Goal: Answer question/provide support: Answer question/provide support

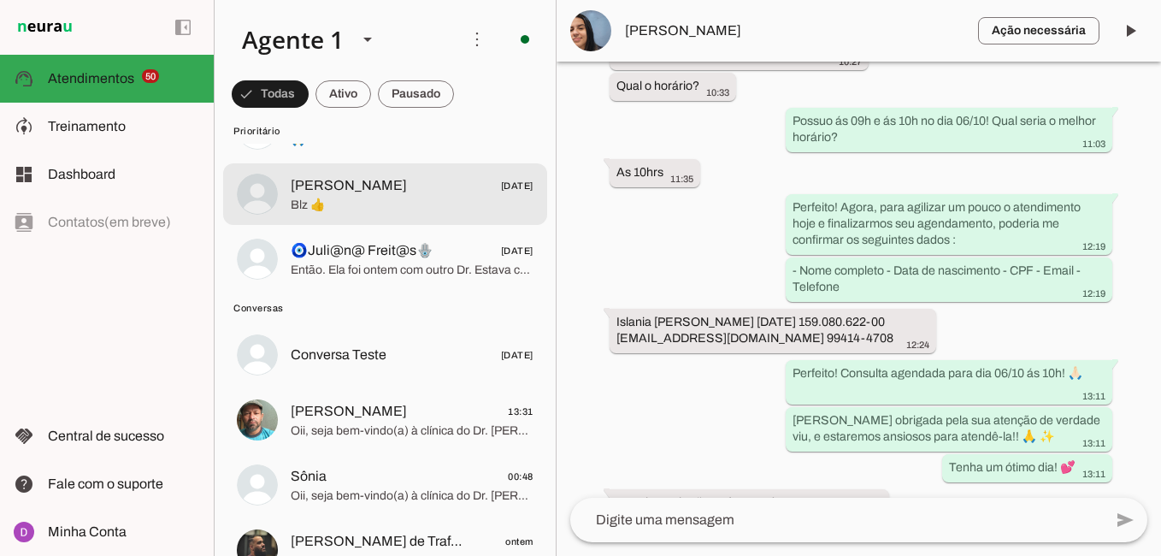
scroll to position [3063, 0]
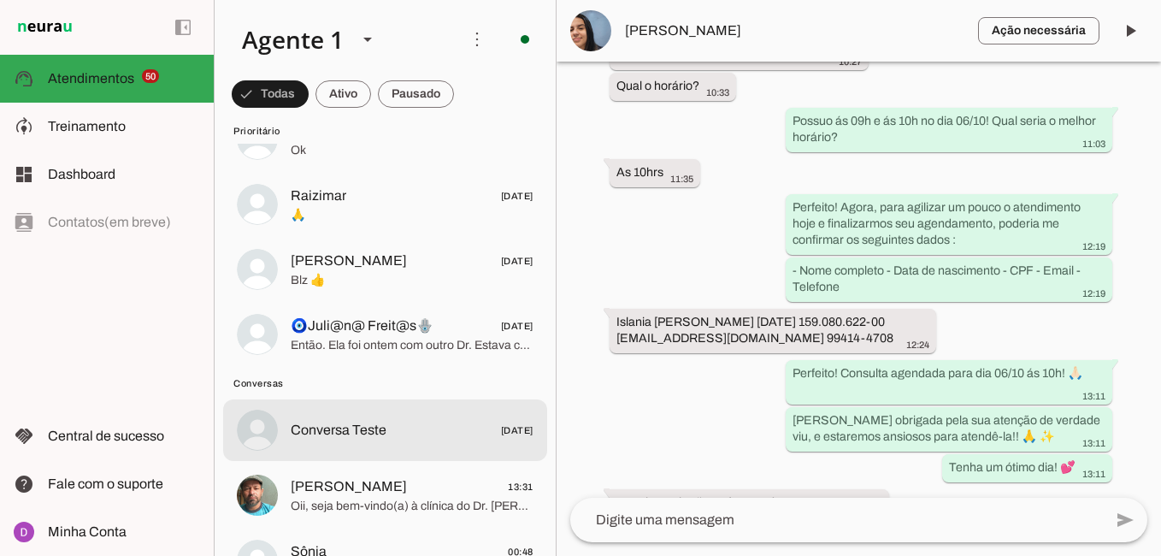
click at [389, 422] on span "Conversa Teste [DATE]" at bounding box center [412, 430] width 243 height 21
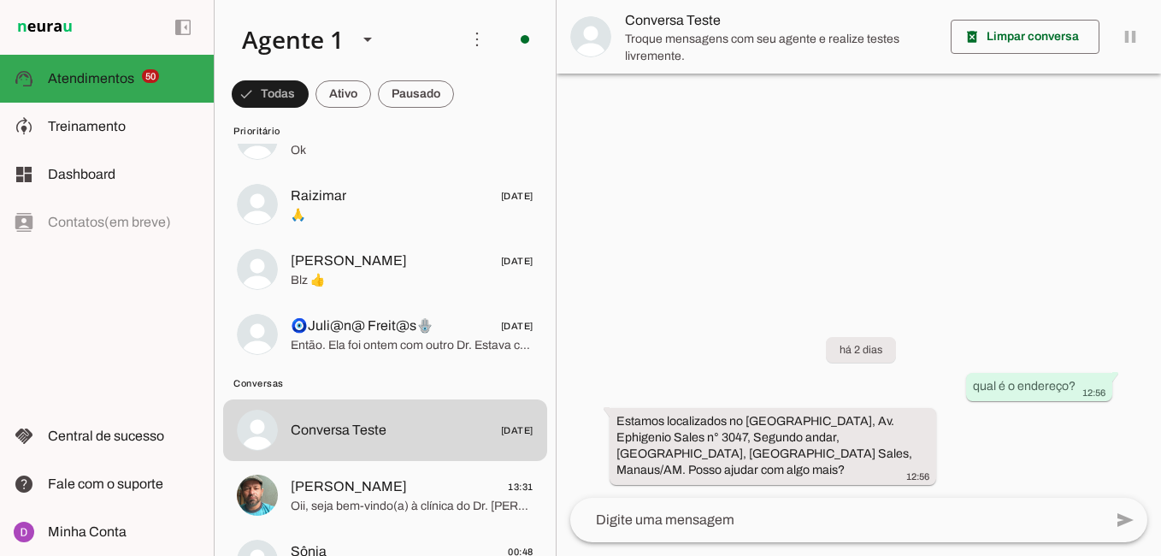
click at [853, 522] on textarea at bounding box center [836, 520] width 533 height 21
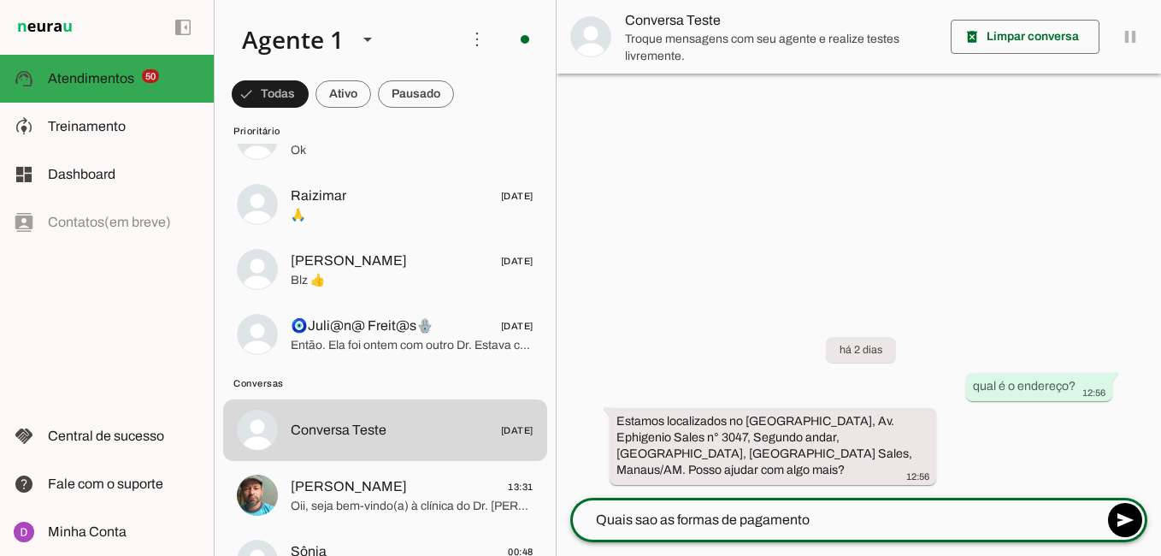
type textarea "Quais sao as formas de pagamento?"
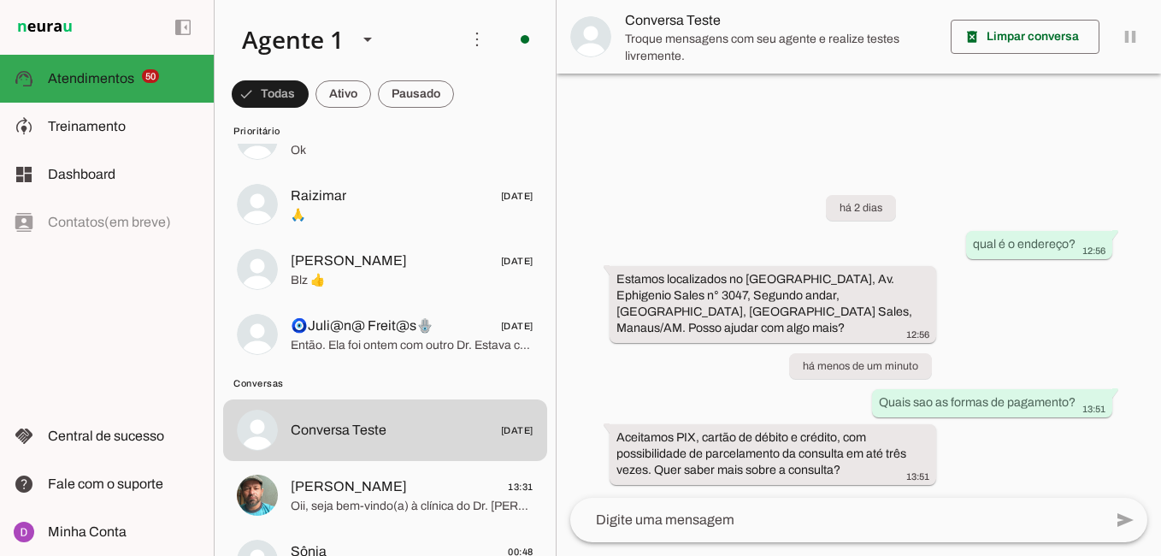
drag, startPoint x: 647, startPoint y: 470, endPoint x: 593, endPoint y: 434, distance: 65.0
click at [593, 434] on div "há 2 dias qual é o endereço? 12:56 Estamos localizados no [GEOGRAPHIC_DATA], Av…" at bounding box center [859, 327] width 605 height 340
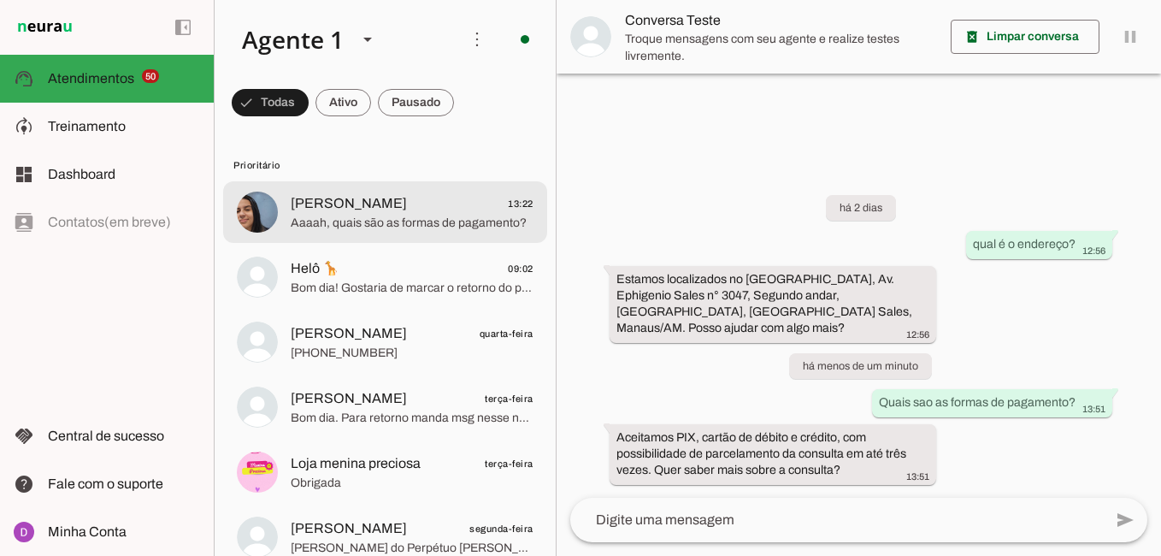
click at [387, 222] on span "Aaaah, quais são as formas de pagamento?" at bounding box center [412, 223] width 243 height 17
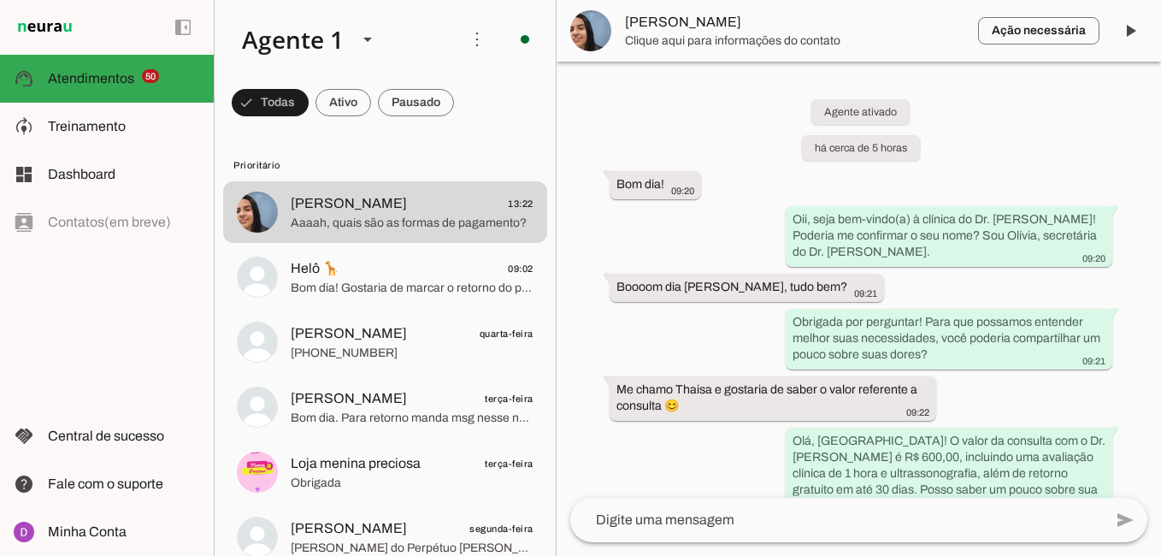
scroll to position [1414, 0]
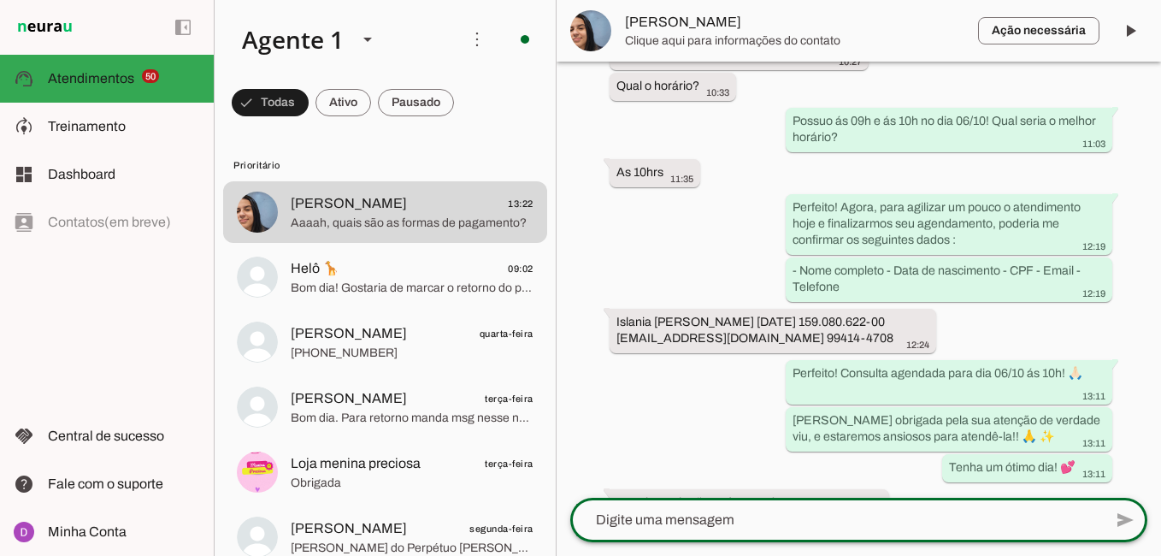
click at [801, 516] on textarea at bounding box center [836, 520] width 533 height 21
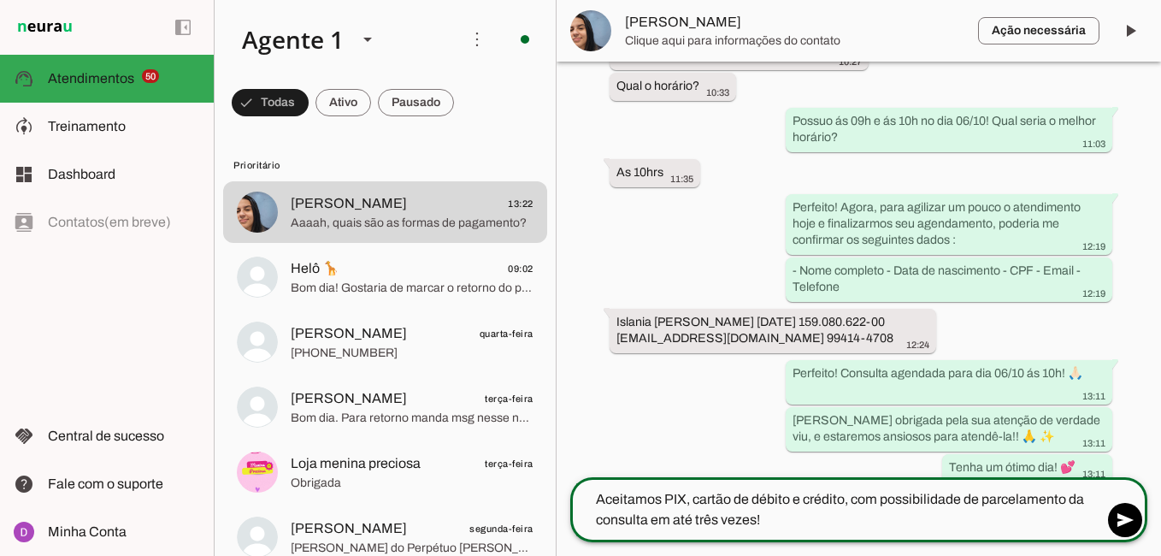
type textarea "Aceitamos PIX, cartão de débito e crédito, com possibilidade de parcelamento da…"
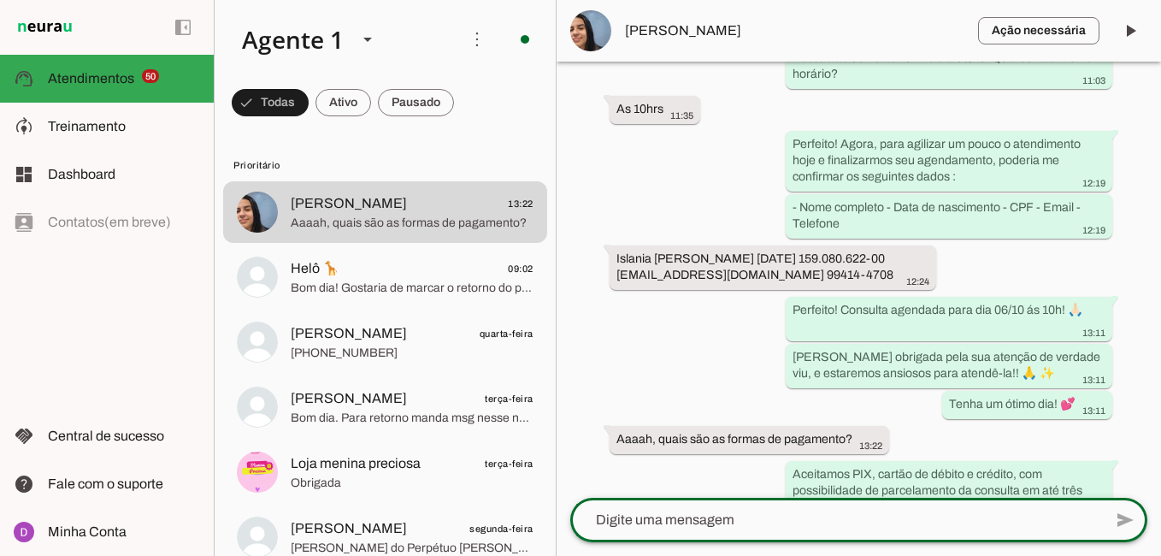
scroll to position [1481, 0]
